Goal: Task Accomplishment & Management: Manage account settings

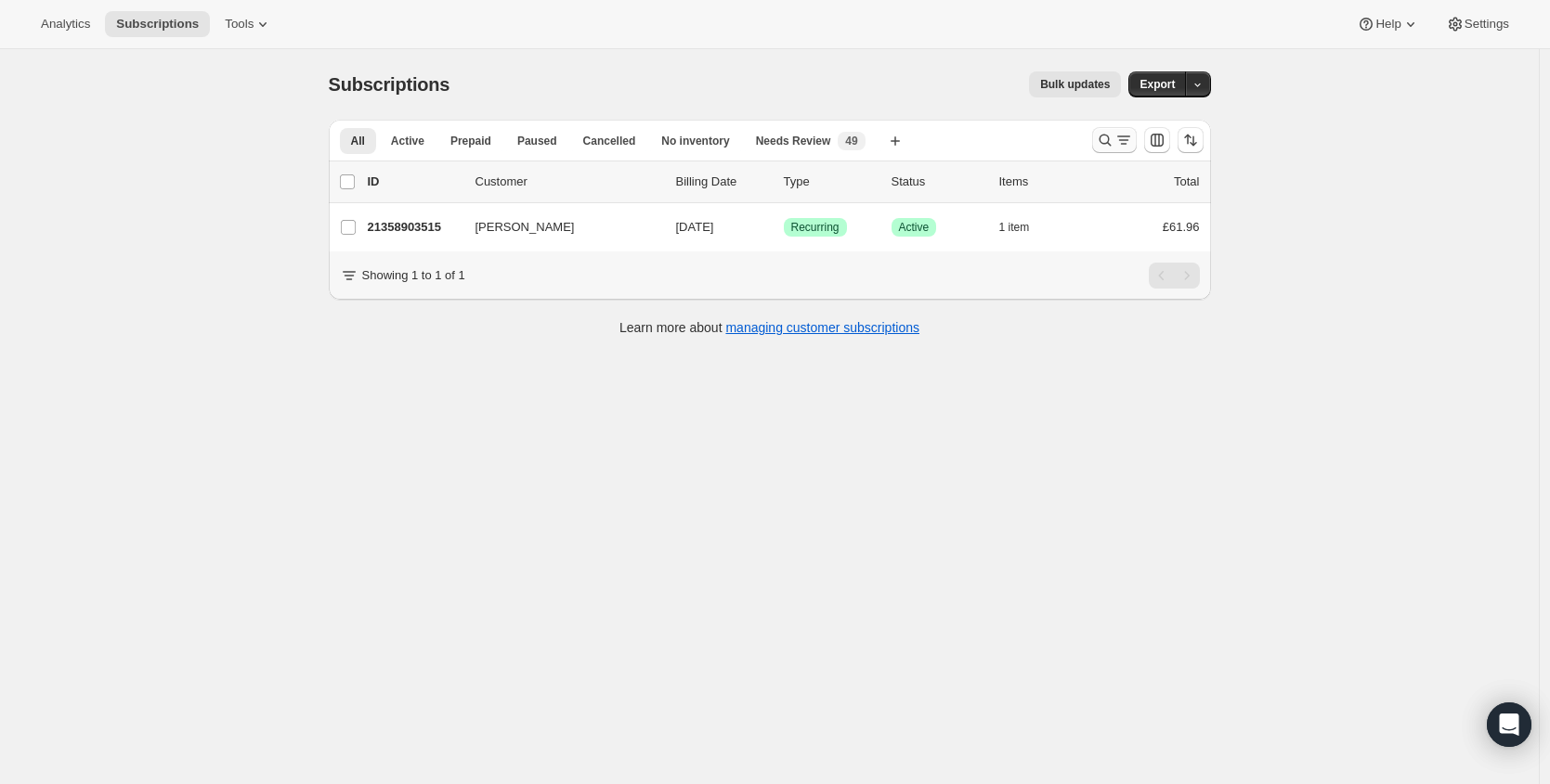
click at [1103, 141] on icon "Search and filter results" at bounding box center [1104, 140] width 19 height 19
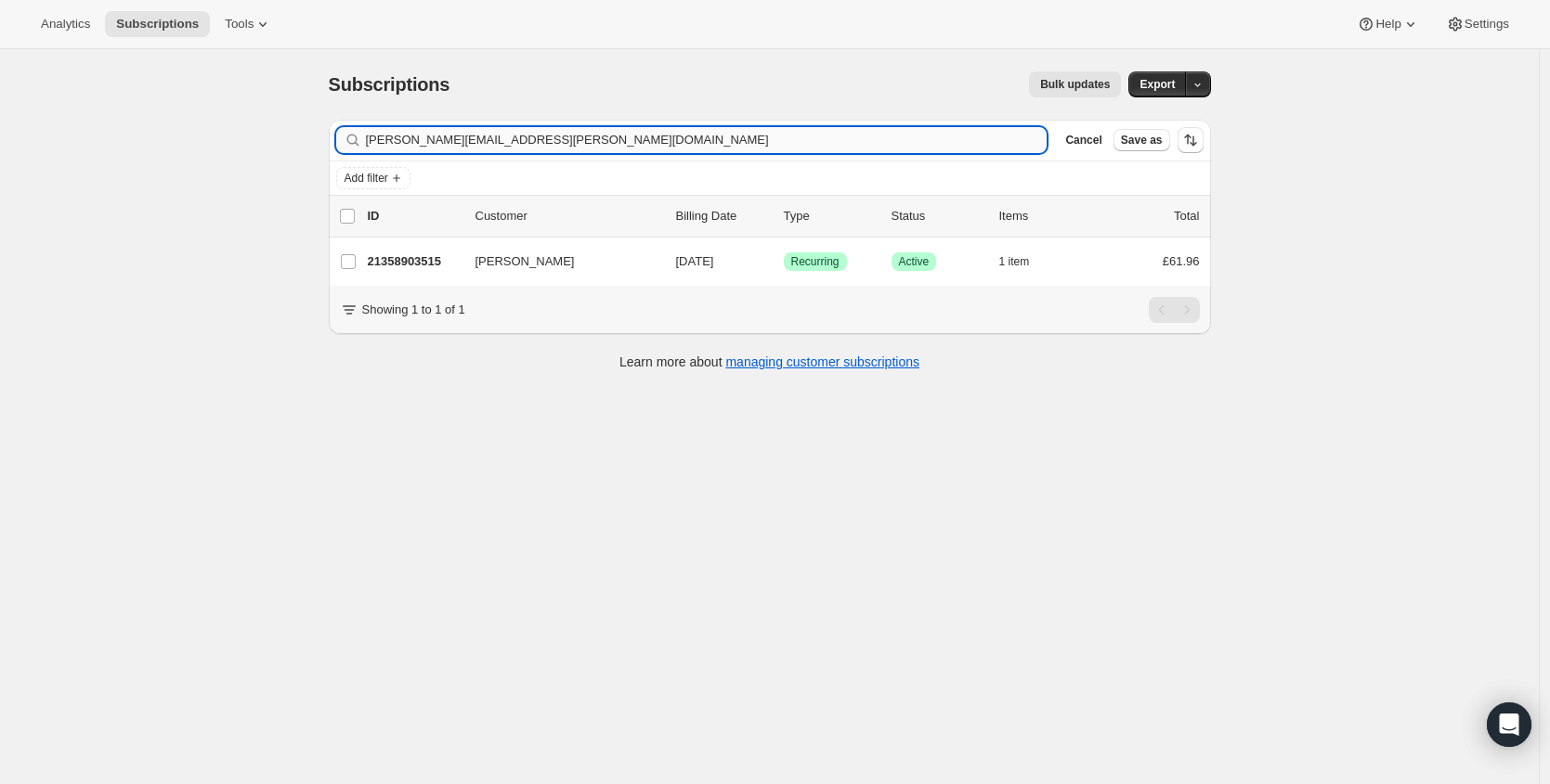
click at [784, 146] on input "[PERSON_NAME][EMAIL_ADDRESS][PERSON_NAME][DOMAIN_NAME]" at bounding box center [706, 140] width 682 height 26
type input "[EMAIL_ADDRESS][DOMAIN_NAME]"
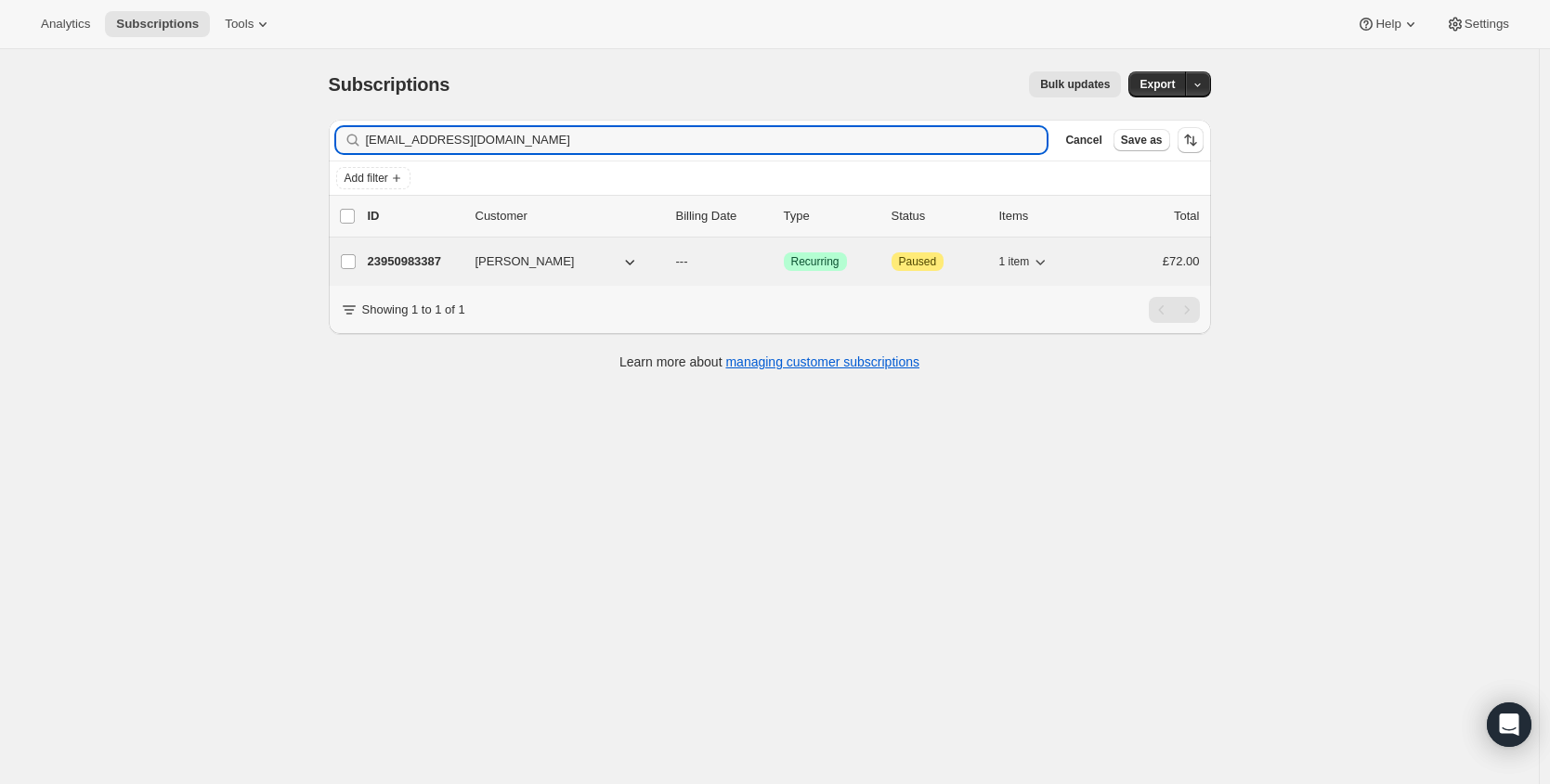
click at [400, 262] on p "23950983387" at bounding box center [414, 261] width 93 height 19
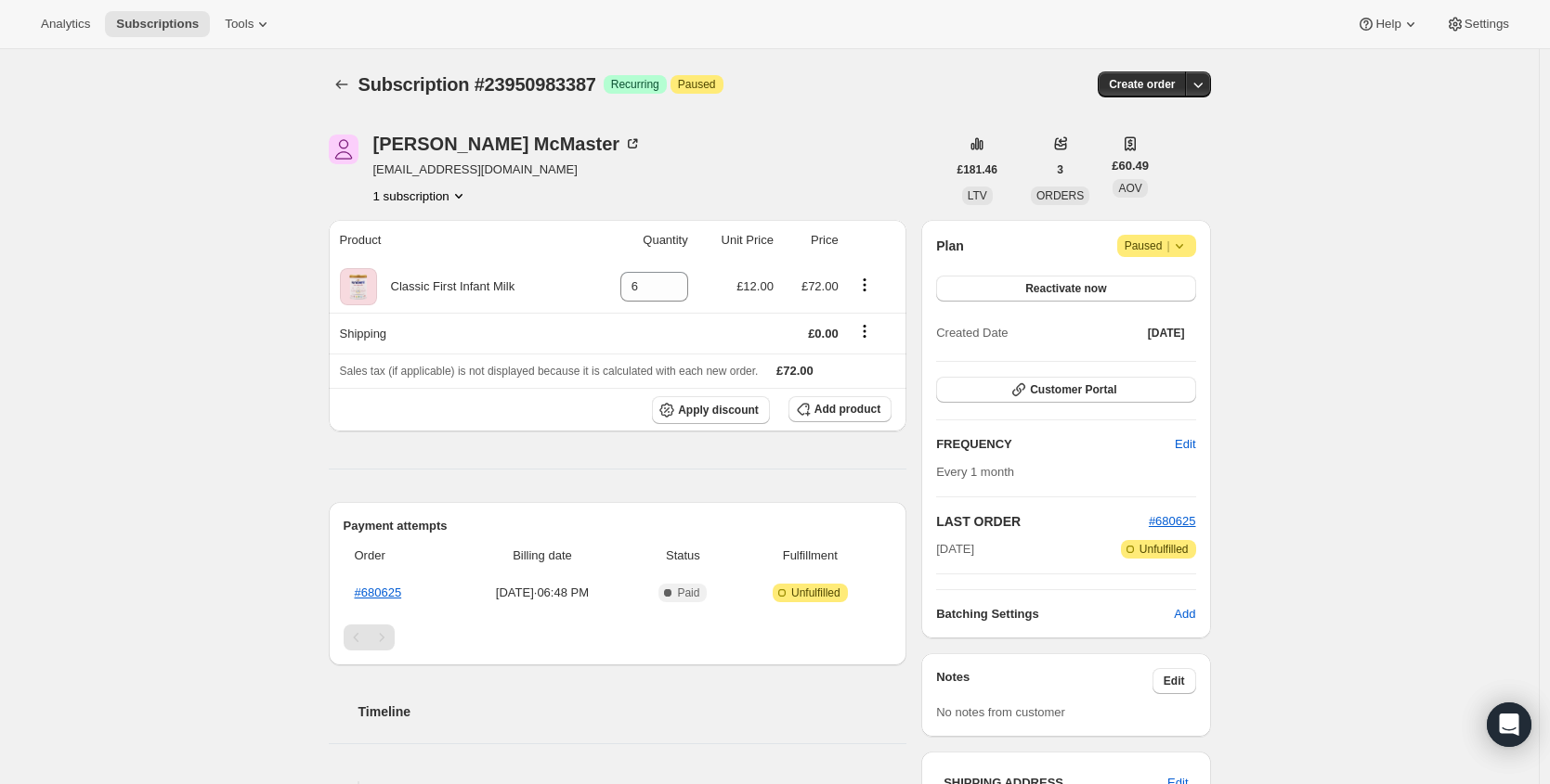
click at [1189, 245] on icon at bounding box center [1179, 246] width 19 height 19
click at [1175, 287] on span "Cancel subscription" at bounding box center [1156, 282] width 105 height 14
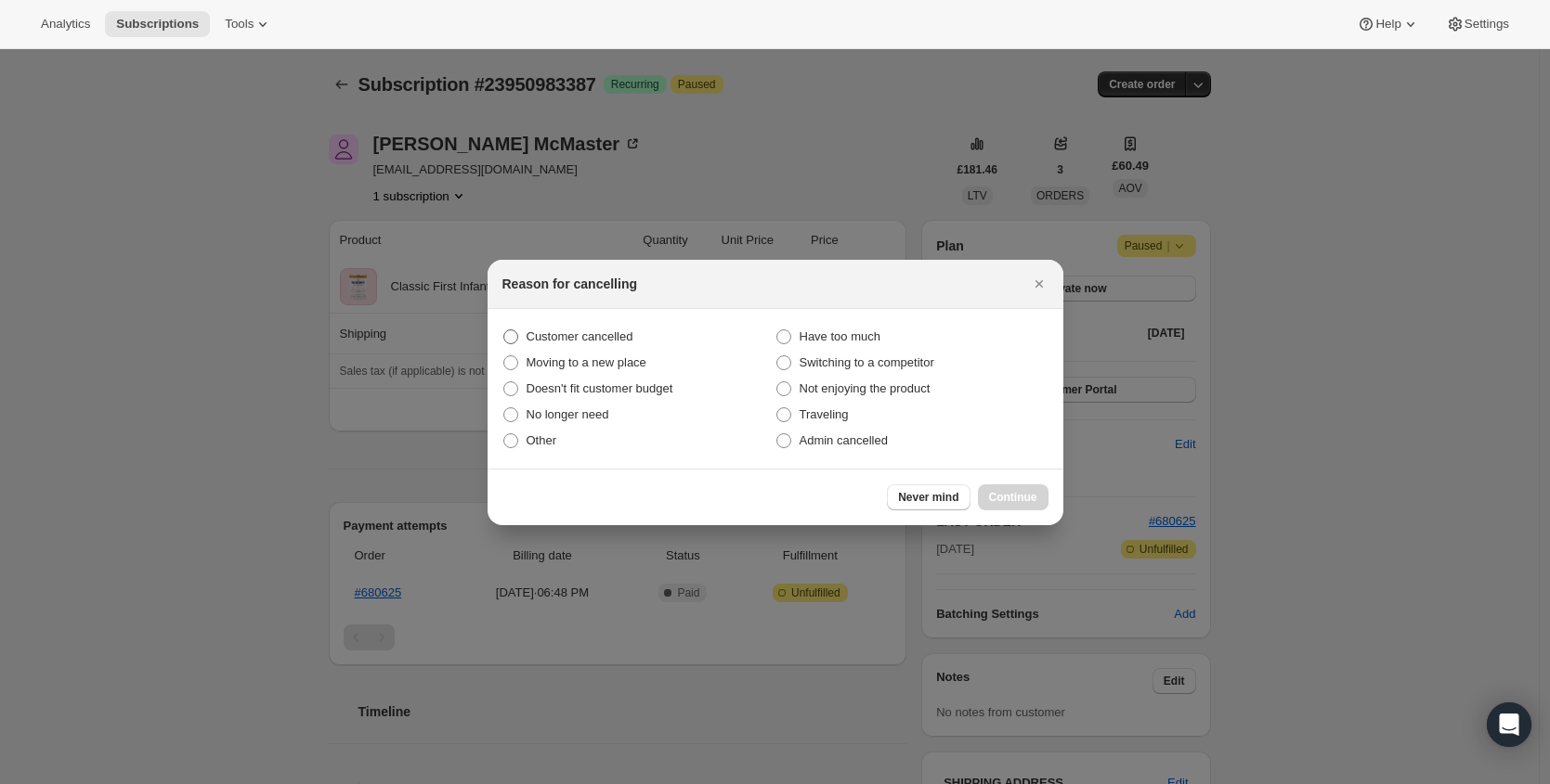
click at [610, 344] on span "Customer cancelled" at bounding box center [580, 336] width 107 height 19
click at [504, 330] on input "Customer cancelled" at bounding box center [503, 329] width 1 height 1
radio input "true"
click at [1016, 497] on span "Continue" at bounding box center [1012, 497] width 48 height 15
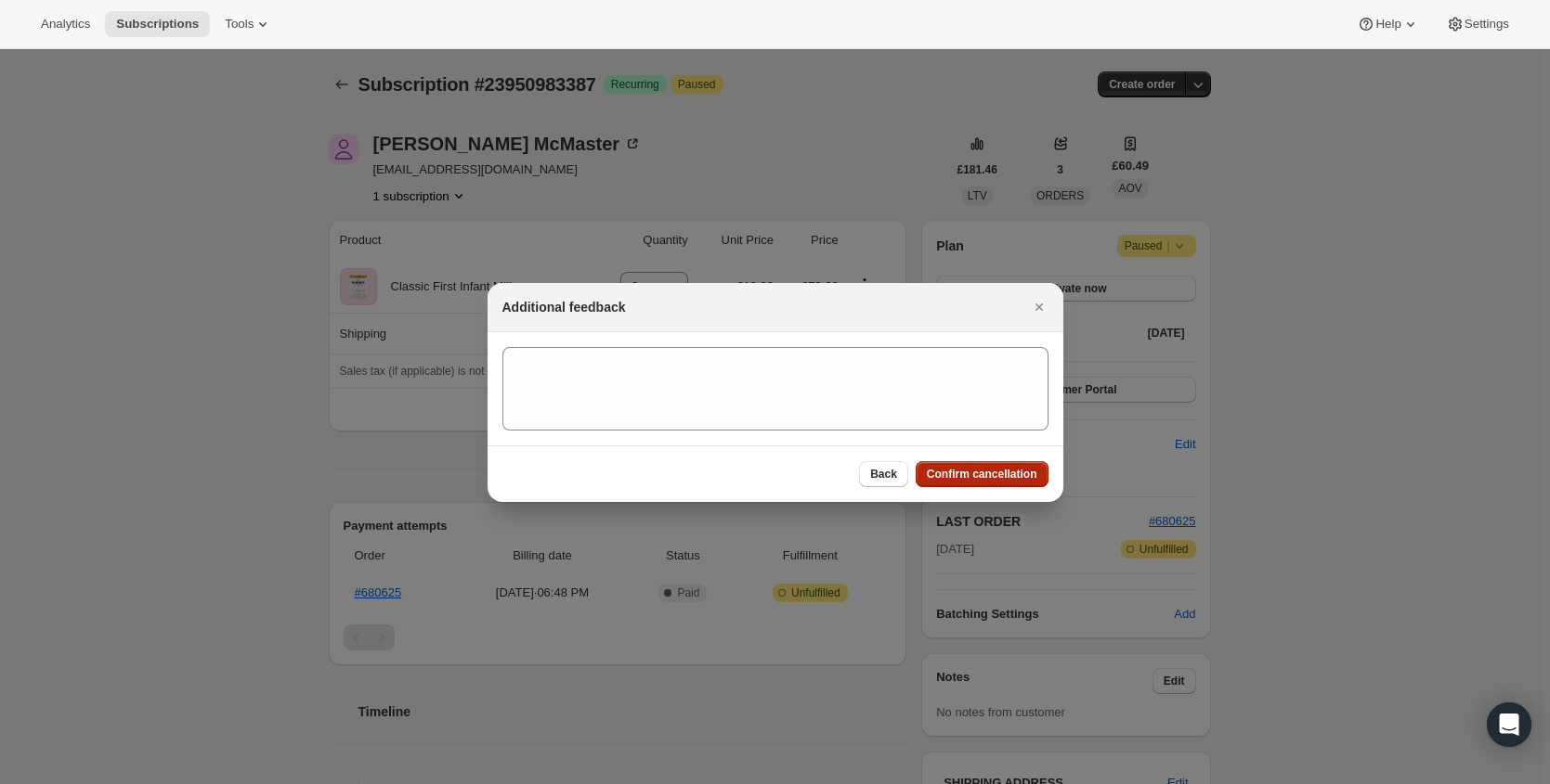
click at [1023, 474] on span "Confirm cancellation" at bounding box center [982, 473] width 111 height 15
